Goal: Task Accomplishment & Management: Use online tool/utility

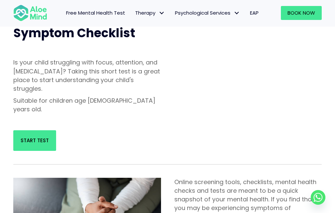
scroll to position [266, 0]
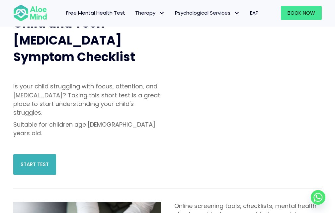
drag, startPoint x: 35, startPoint y: 132, endPoint x: 33, endPoint y: 128, distance: 4.8
click at [35, 147] on div "Start Test" at bounding box center [87, 164] width 161 height 34
click at [36, 161] on span "Start Test" at bounding box center [35, 164] width 28 height 7
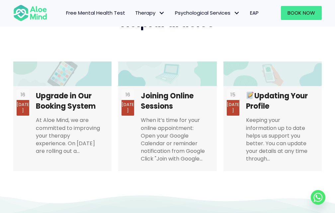
scroll to position [1328, 0]
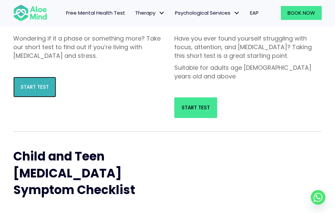
click at [51, 89] on link "Start Test" at bounding box center [34, 87] width 43 height 21
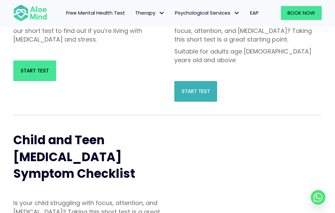
scroll to position [166, 0]
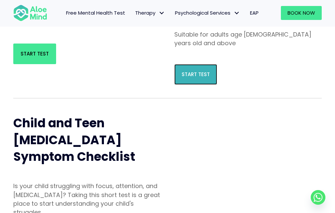
click at [201, 71] on span "Start Test" at bounding box center [196, 74] width 28 height 7
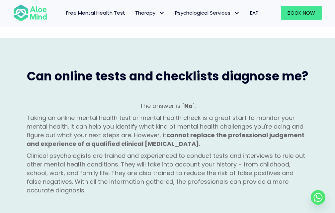
scroll to position [598, 0]
